Goal: Information Seeking & Learning: Learn about a topic

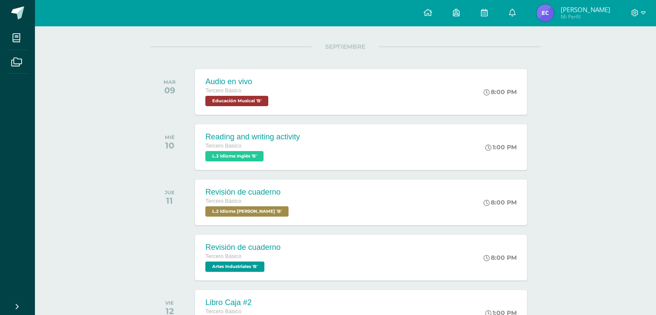
scroll to position [102, 0]
click at [253, 141] on div "Tercero Básico" at bounding box center [251, 145] width 95 height 9
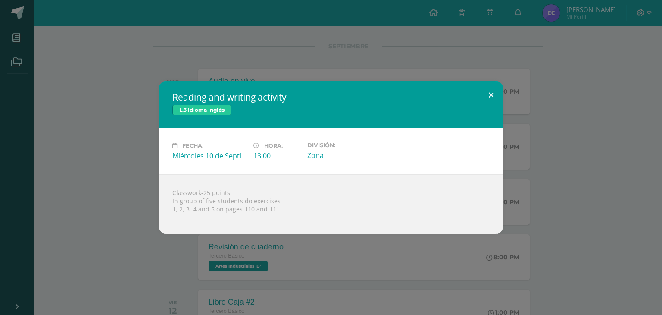
click at [488, 97] on button at bounding box center [491, 95] width 25 height 29
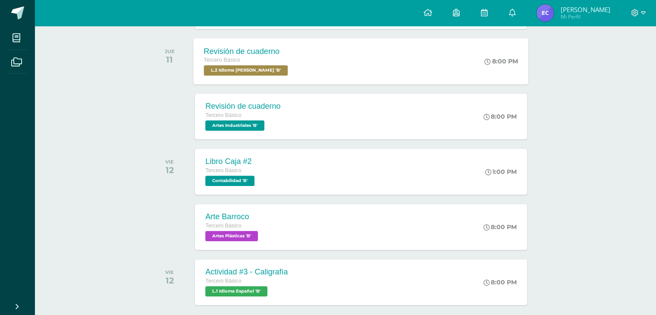
scroll to position [245, 0]
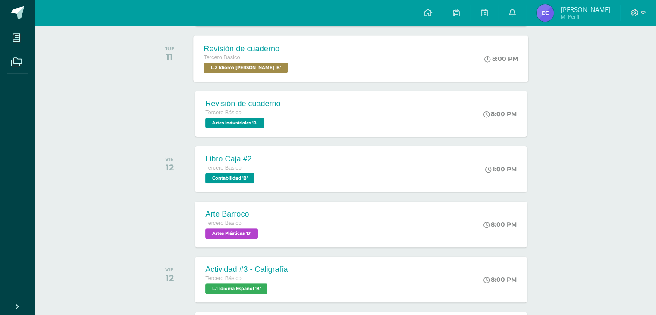
click at [340, 47] on div "Revisión de cuaderno Tercero Básico L.2 Idioma [PERSON_NAME] 'B' 8:00 PM Revisi…" at bounding box center [361, 58] width 335 height 46
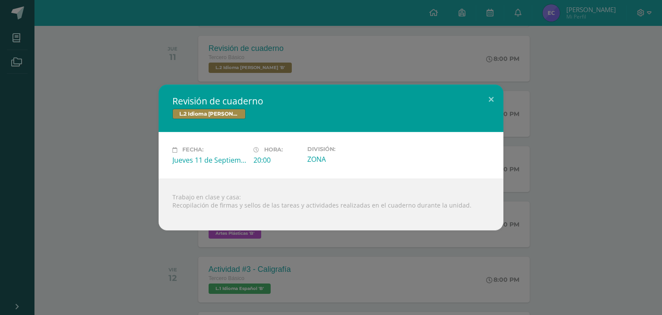
click at [138, 79] on div "Revisión de cuaderno L.2 Idioma [PERSON_NAME] Fecha: [DATE] Hora: 20:00 Divisió…" at bounding box center [331, 157] width 662 height 315
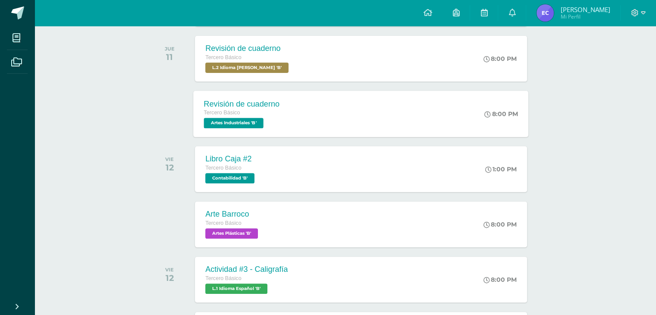
click at [295, 99] on div "Revisión de cuaderno Tercero Básico Artes Industriales 'B' 8:00 PM Revisión de …" at bounding box center [361, 114] width 335 height 46
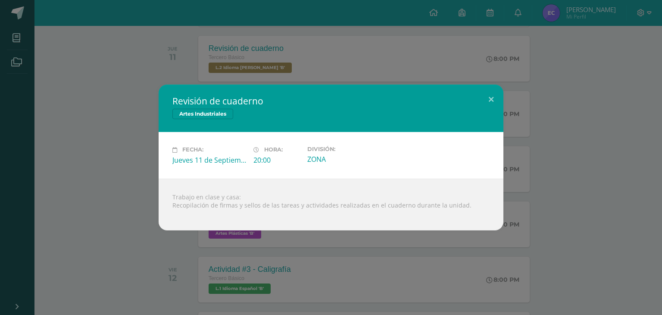
click at [76, 101] on div "Revisión de cuaderno Artes Industriales Fecha: [DATE] Hora: 20:00 División:" at bounding box center [330, 156] width 655 height 145
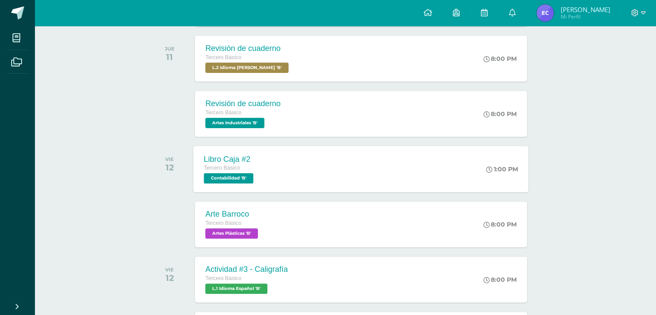
click at [294, 161] on div "Libro Caja #2 Tercero Básico Contabilidad 'B' 1:00 PM Libro Caja #2 Contabilida…" at bounding box center [361, 169] width 335 height 46
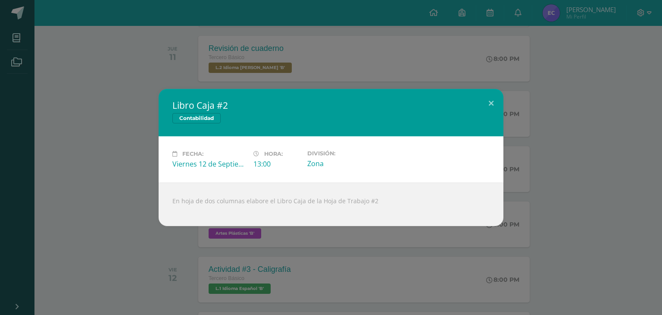
click at [547, 175] on div "Libro Caja #2 Contabilidad Fecha: [DATE] Hora: 13:00 División: Zona" at bounding box center [330, 157] width 655 height 137
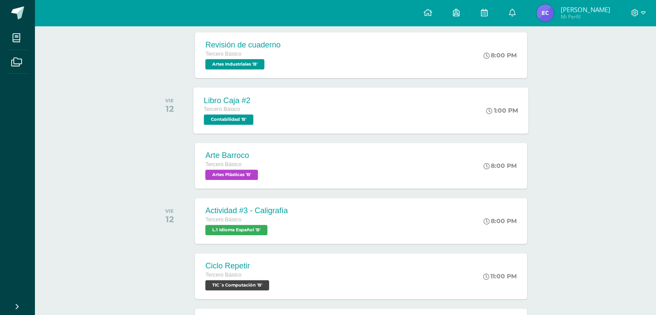
scroll to position [303, 0]
click at [413, 152] on div "Arte Barroco Tercero Básico Artes Plásticas 'B' 8:00 PM Arte Barroco Artes Plás…" at bounding box center [360, 166] width 331 height 46
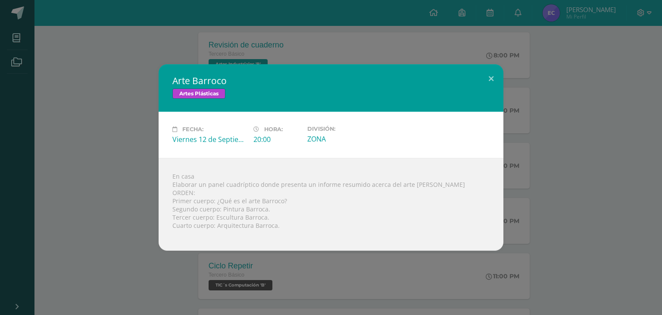
click at [631, 174] on div "Arte Barroco Artes Plásticas Fecha: [DATE] Hora: 20:00 División: ZONA" at bounding box center [330, 157] width 655 height 186
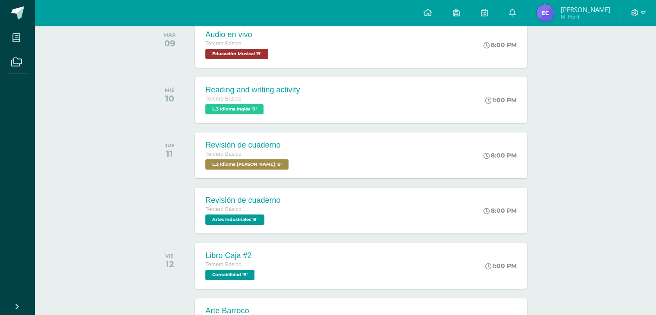
scroll to position [0, 0]
